Goal: Information Seeking & Learning: Learn about a topic

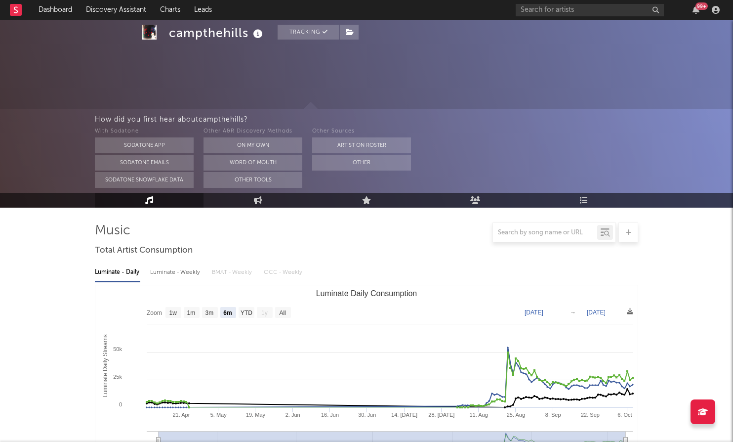
select select "6m"
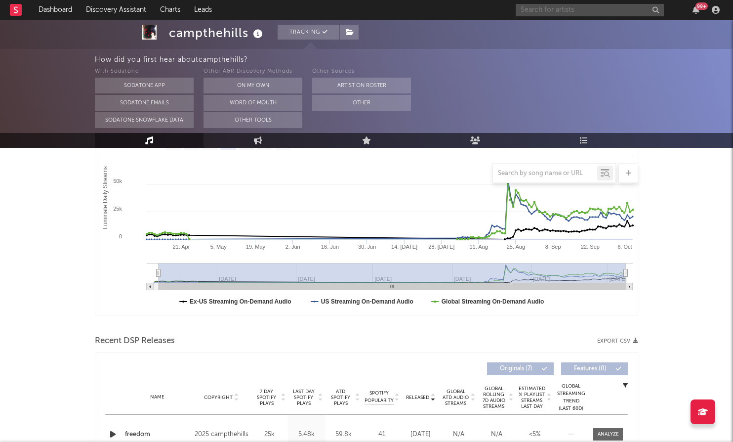
click at [582, 7] on input "text" at bounding box center [590, 10] width 148 height 12
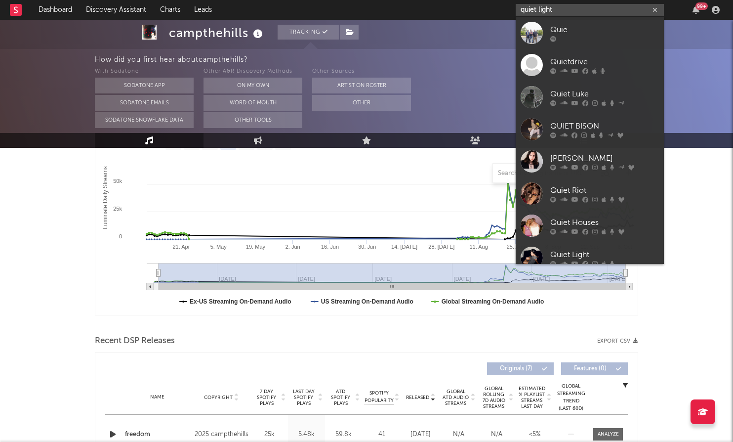
type input "quiet light"
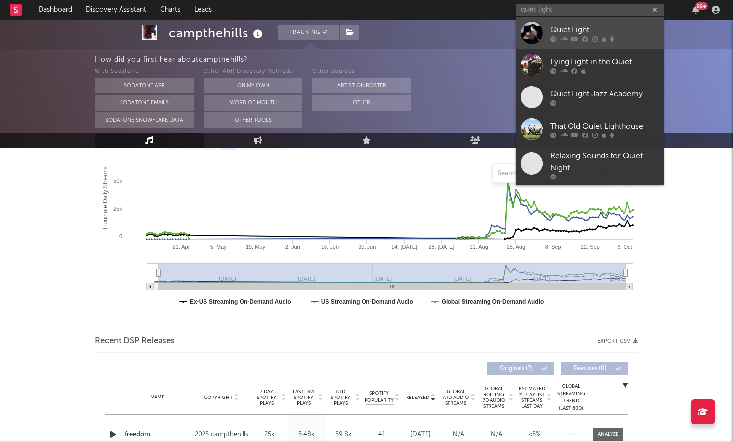
click at [587, 28] on div "Quiet Light" at bounding box center [604, 30] width 109 height 12
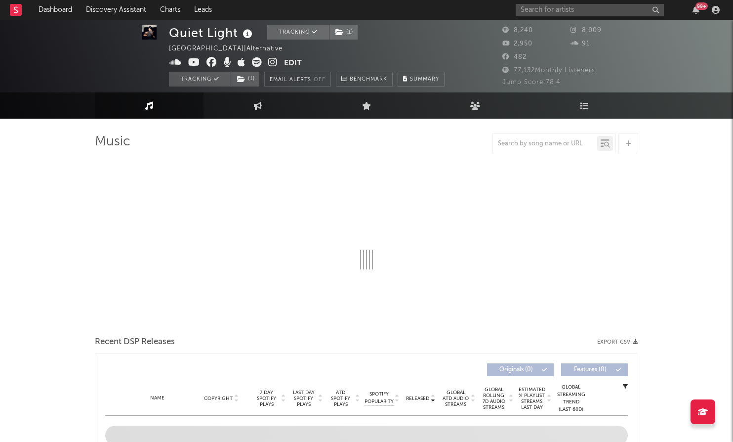
scroll to position [2, 0]
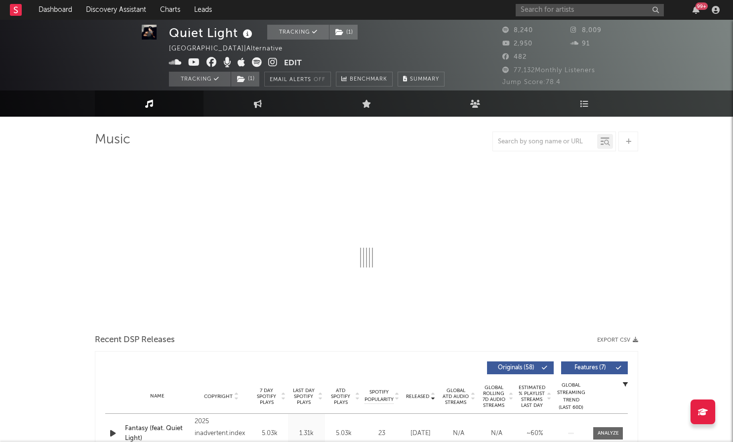
select select "1w"
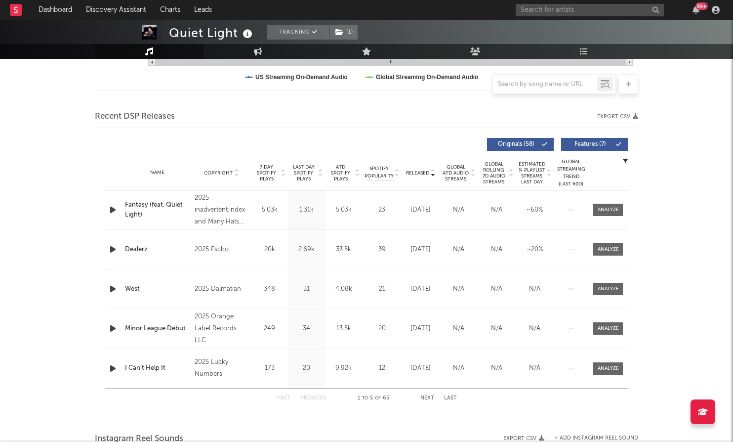
scroll to position [298, 0]
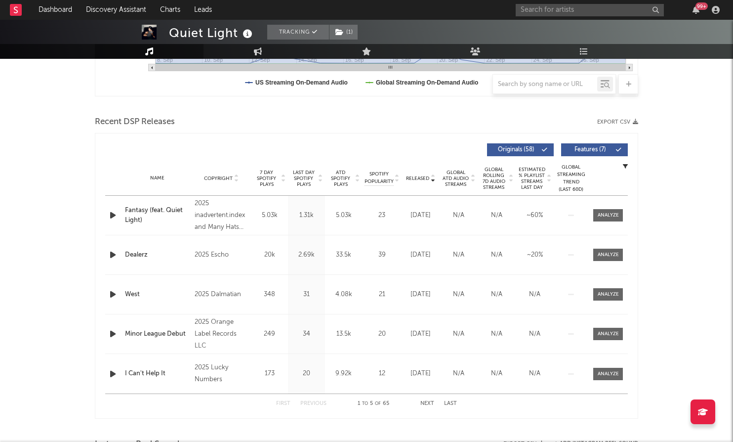
click at [351, 180] on span "ATD Spotify Plays" at bounding box center [340, 178] width 26 height 18
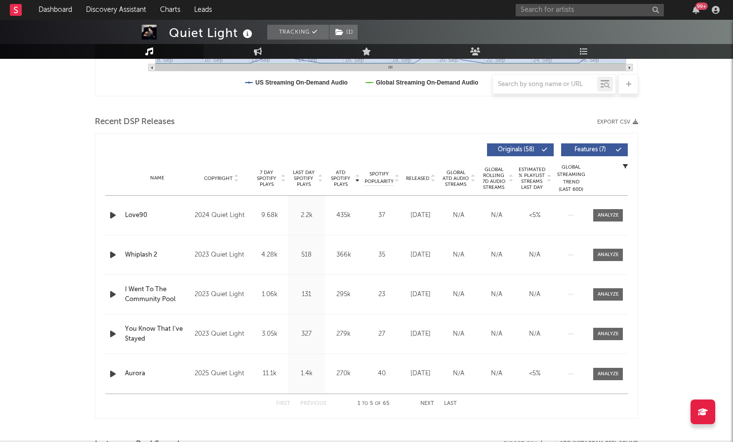
click at [342, 179] on span "ATD Spotify Plays" at bounding box center [340, 178] width 26 height 18
click at [430, 179] on icon at bounding box center [432, 180] width 5 height 4
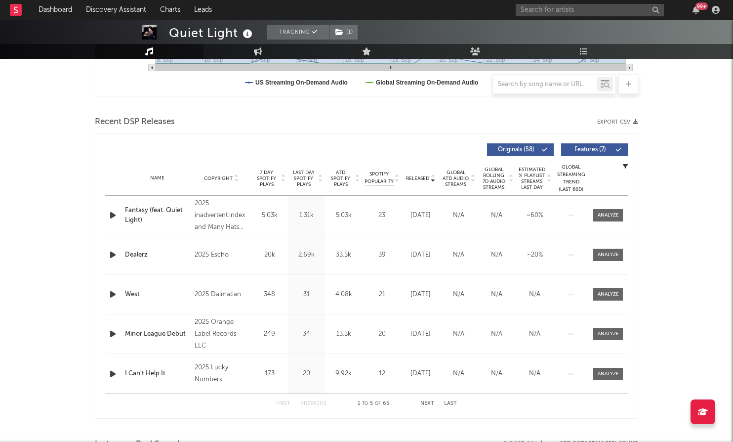
click at [140, 257] on div "Dealerz" at bounding box center [157, 255] width 65 height 10
